Goal: Task Accomplishment & Management: Use online tool/utility

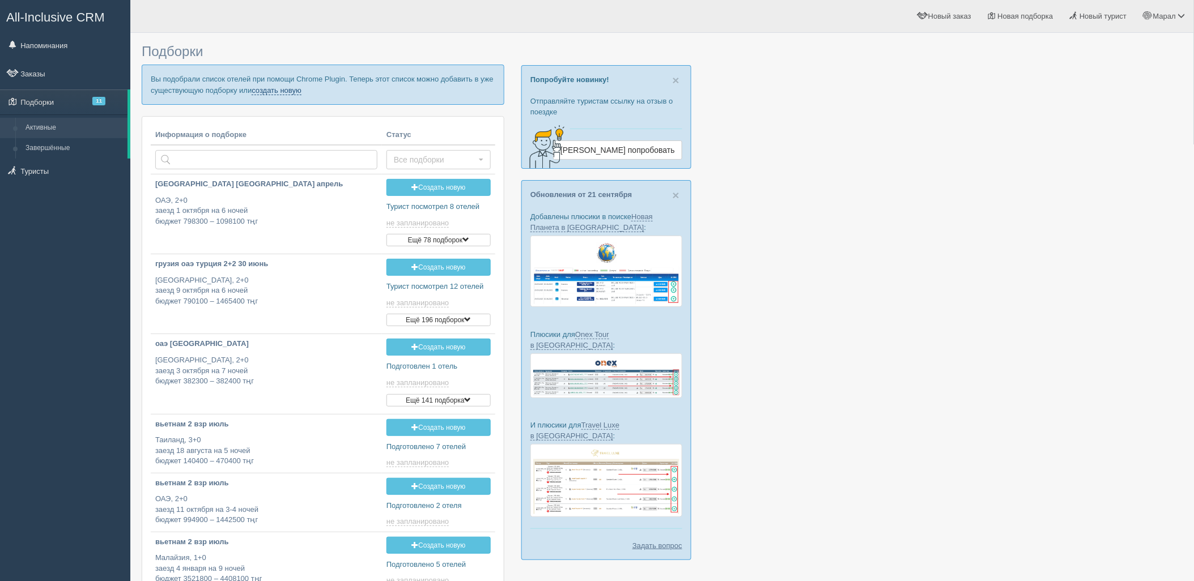
click at [279, 89] on link "создать новую" at bounding box center [277, 90] width 50 height 9
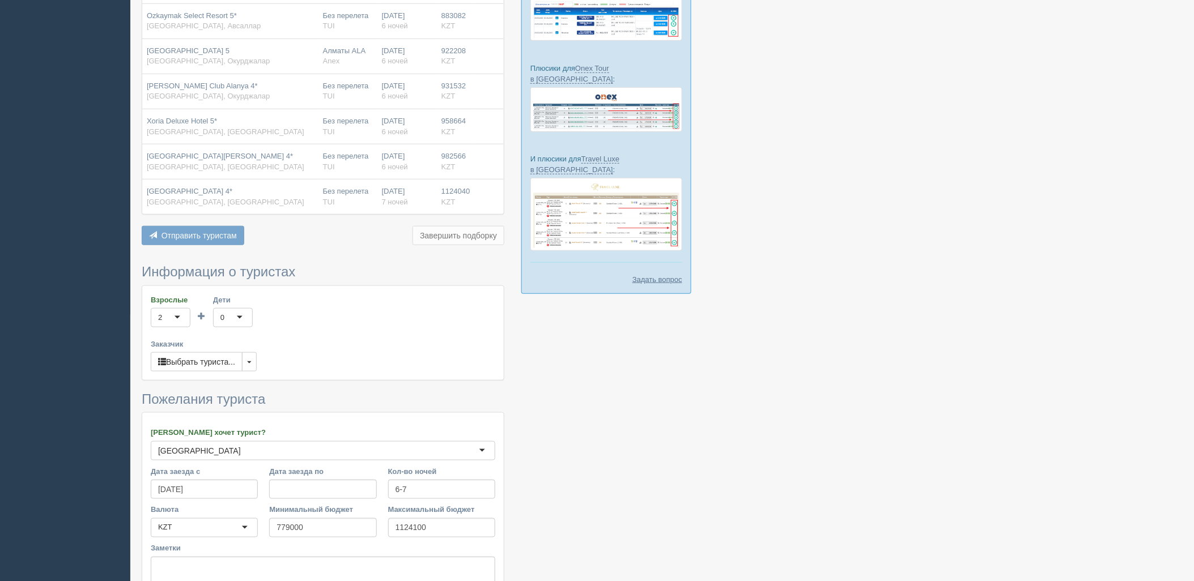
scroll to position [315, 0]
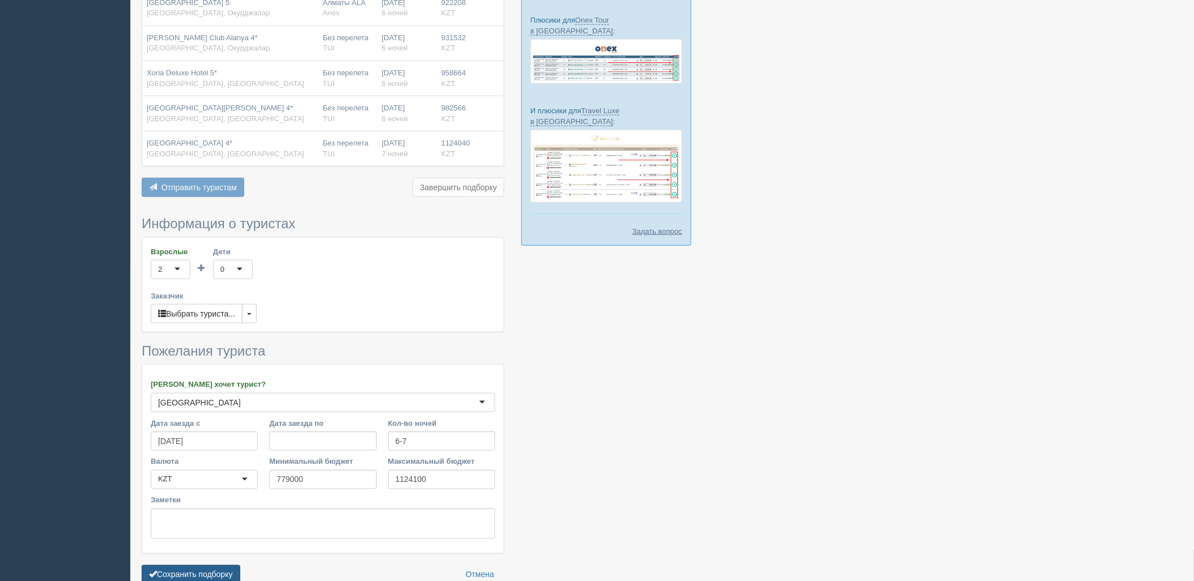
click at [214, 570] on button "Сохранить подборку" at bounding box center [191, 575] width 99 height 19
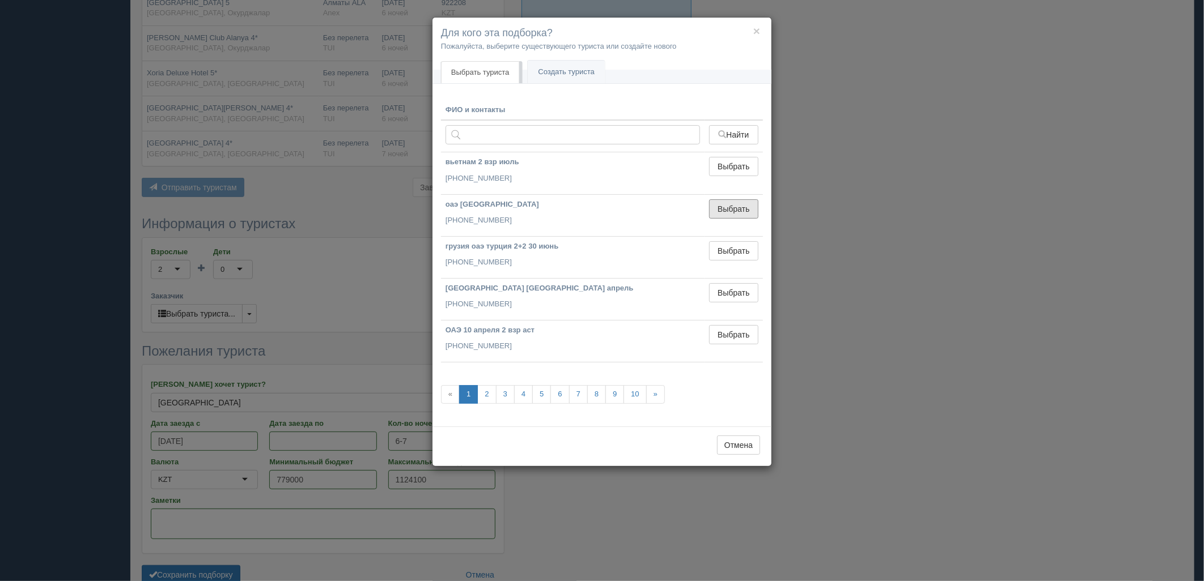
drag, startPoint x: 734, startPoint y: 215, endPoint x: 516, endPoint y: 306, distance: 236.8
click at [734, 215] on button "Выбрать" at bounding box center [733, 208] width 49 height 19
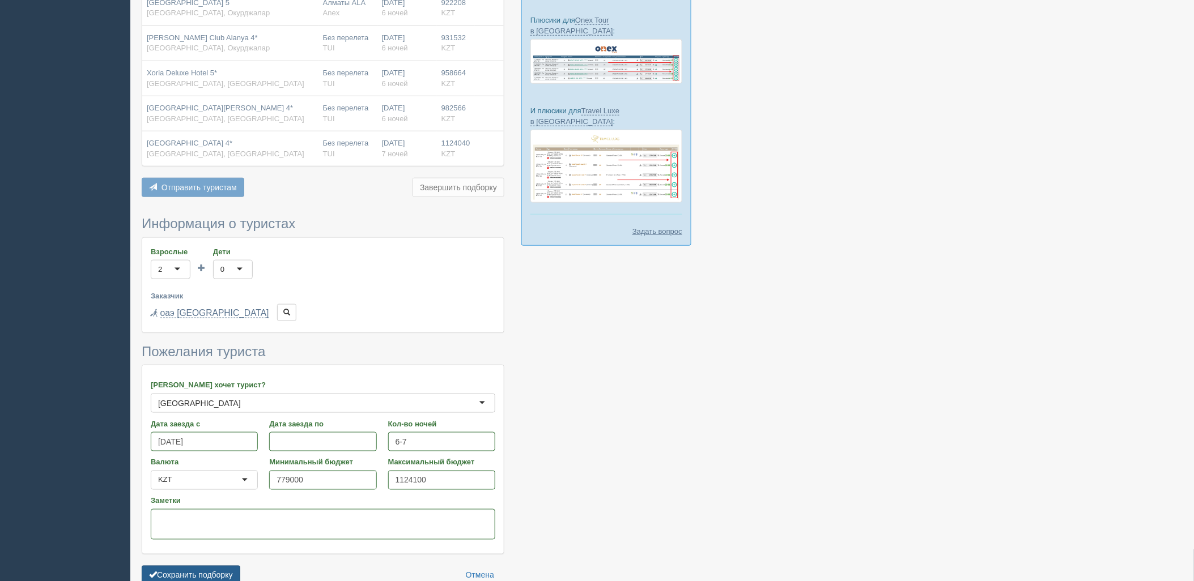
click at [222, 570] on button "Сохранить подборку" at bounding box center [191, 575] width 99 height 19
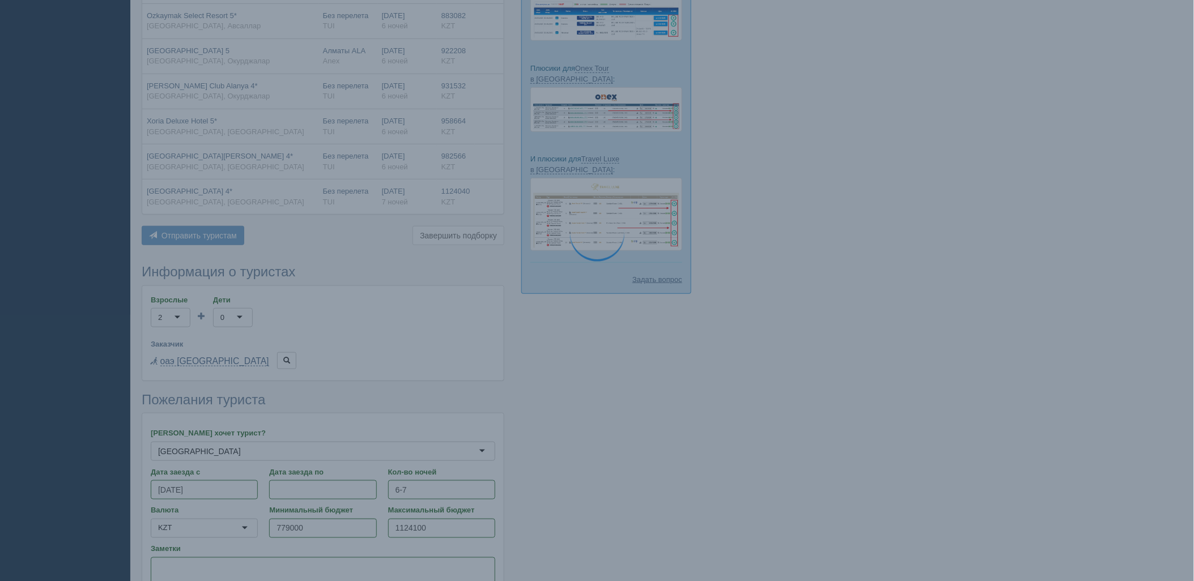
scroll to position [252, 0]
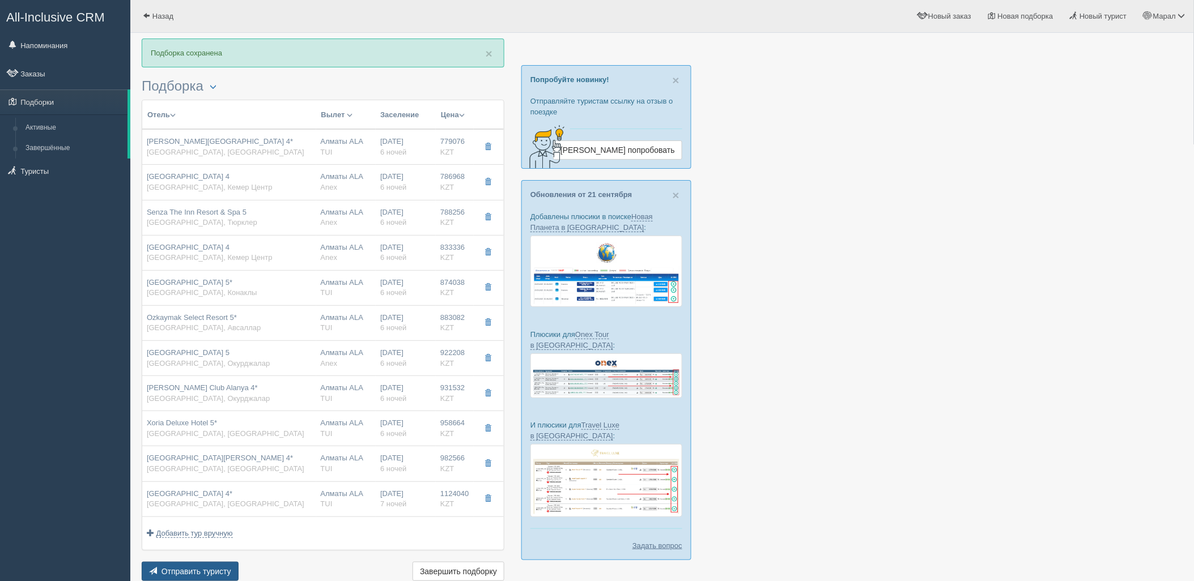
click at [200, 568] on span "Отправить туристу" at bounding box center [197, 571] width 70 height 9
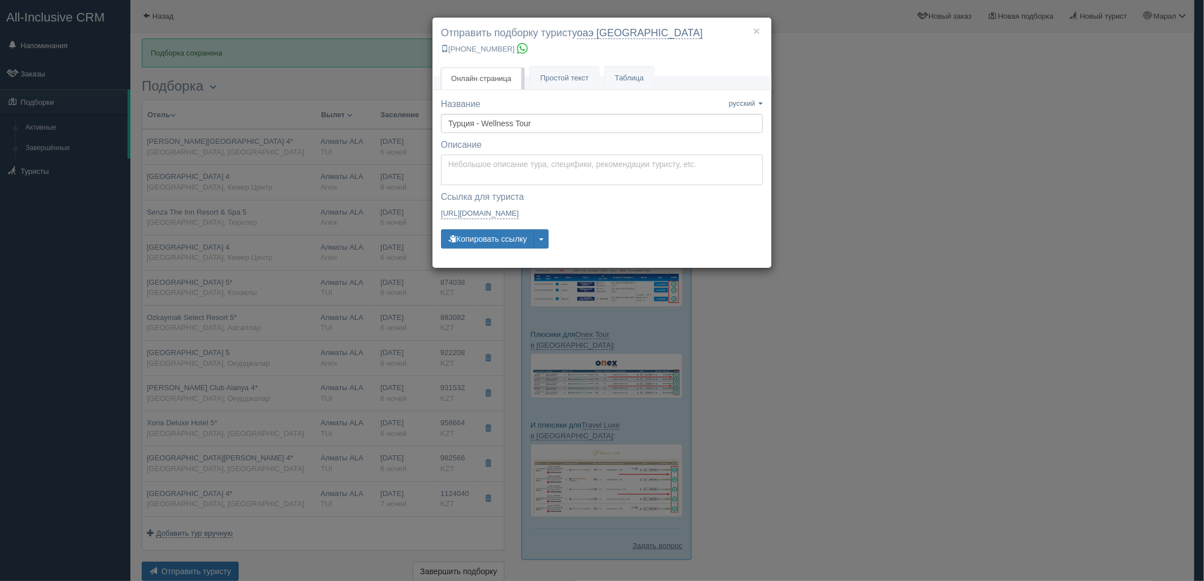
type textarea "Здравствуйте! Ниже представлены варианты туров для Вас. Для просмотра описания …"
click at [469, 158] on textarea "Здравствуйте! Ниже представлены варианты туров для Вас. Для просмотра описания …" at bounding box center [602, 170] width 322 height 31
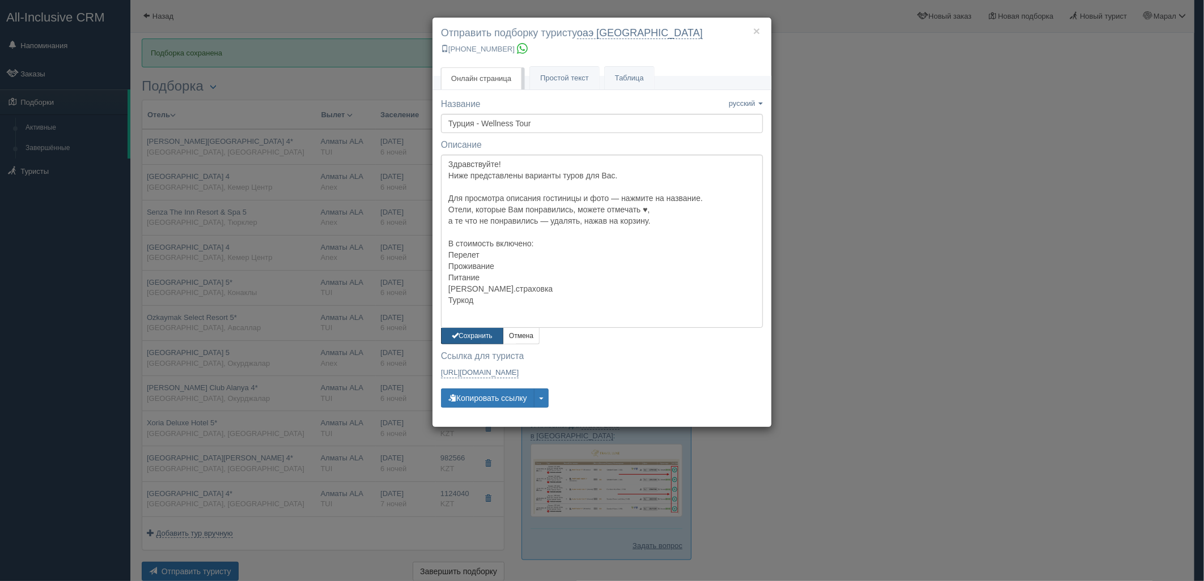
click at [476, 340] on button "Сохранить" at bounding box center [472, 336] width 62 height 16
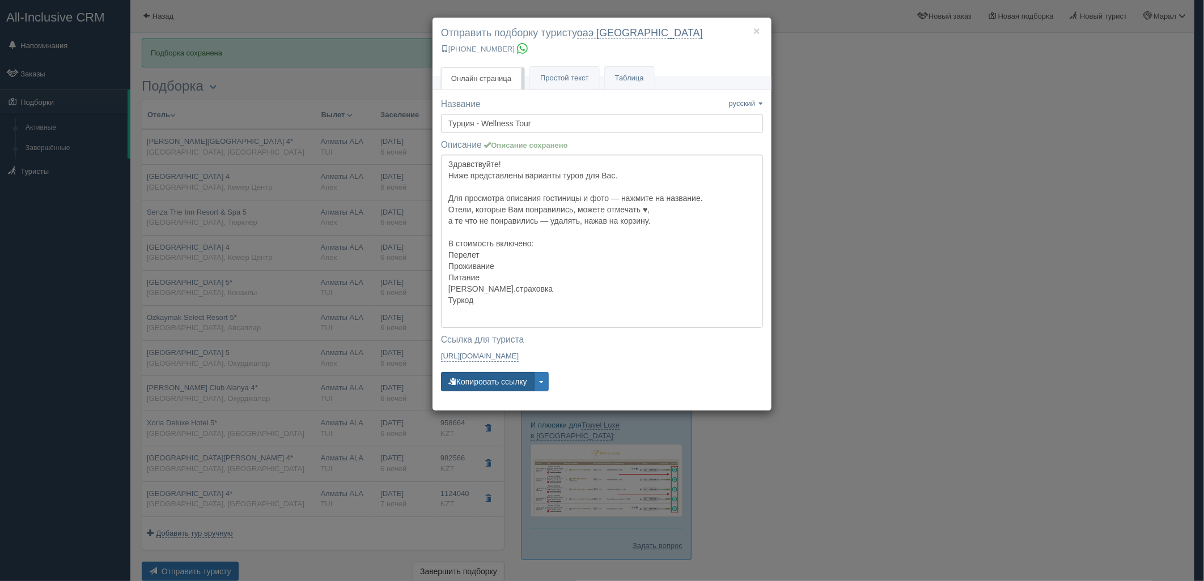
click at [479, 374] on button "Копировать ссылку" at bounding box center [488, 381] width 94 height 19
drag, startPoint x: 1027, startPoint y: 391, endPoint x: 1021, endPoint y: 390, distance: 6.9
click at [1026, 392] on div "× Отправить подборку туристу оаэ [GEOGRAPHIC_DATA] [PHONE_NUMBER] Онлайн страни…" at bounding box center [602, 290] width 1204 height 581
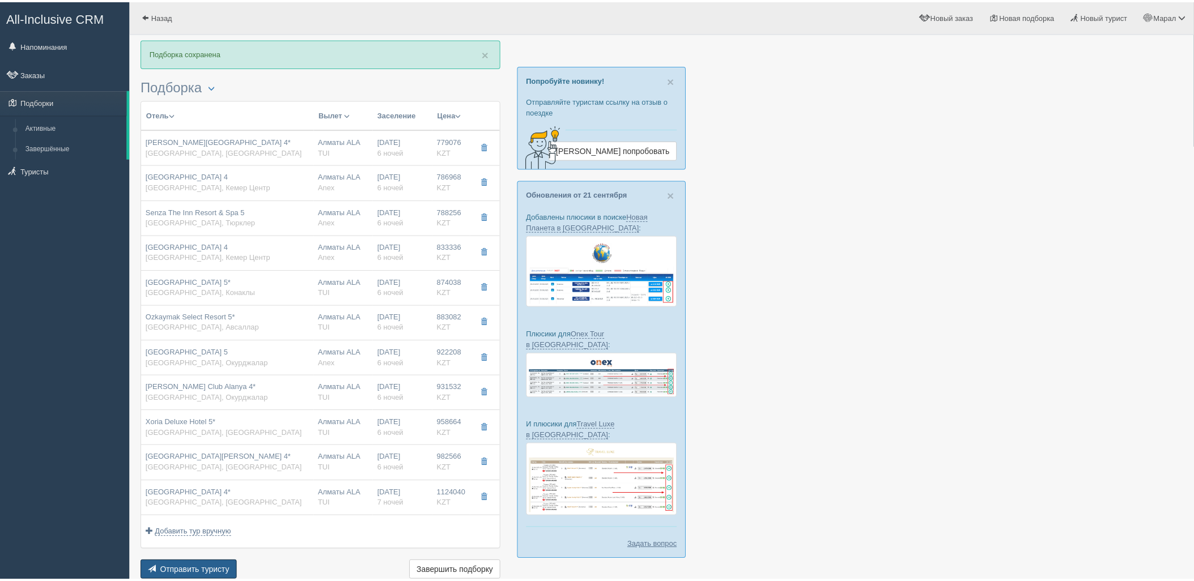
scroll to position [1, 0]
